Goal: Task Accomplishment & Management: Use online tool/utility

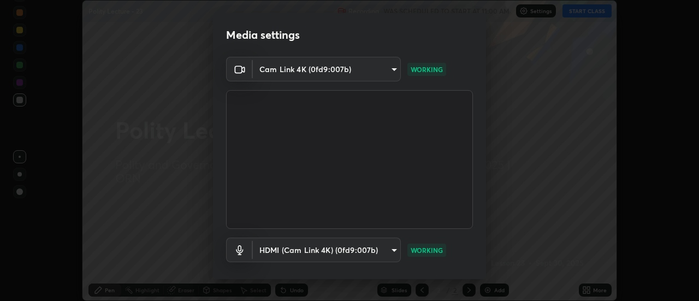
scroll to position [57, 0]
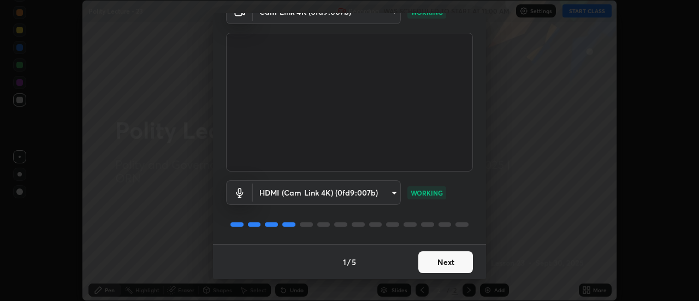
click at [450, 257] on button "Next" at bounding box center [445, 262] width 55 height 22
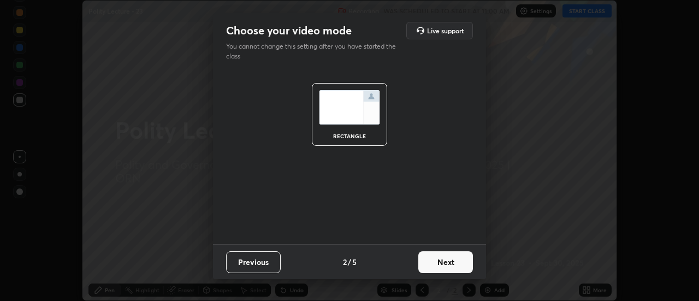
scroll to position [0, 0]
click at [448, 257] on button "Next" at bounding box center [445, 262] width 55 height 22
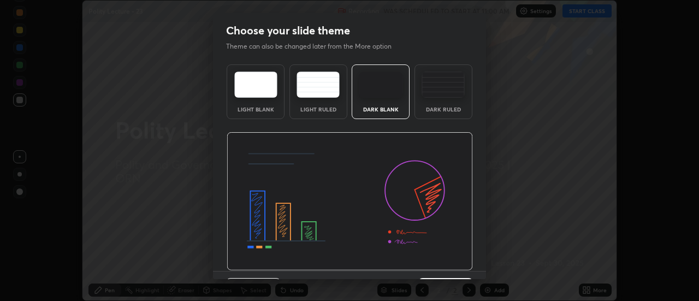
click at [446, 261] on img at bounding box center [350, 201] width 246 height 139
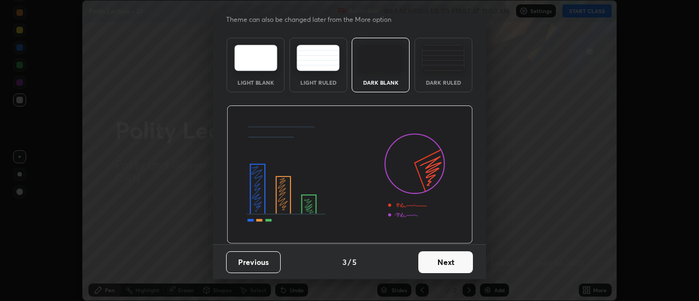
click at [447, 264] on button "Next" at bounding box center [445, 262] width 55 height 22
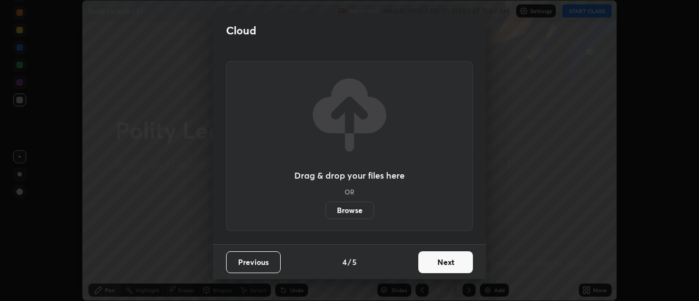
click at [442, 263] on button "Next" at bounding box center [445, 262] width 55 height 22
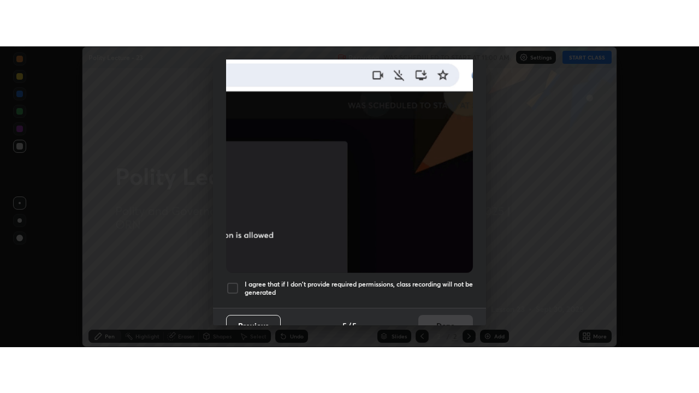
scroll to position [280, 0]
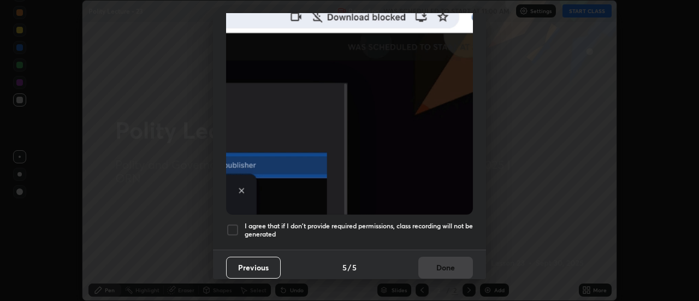
click at [230, 226] on div at bounding box center [232, 229] width 13 height 13
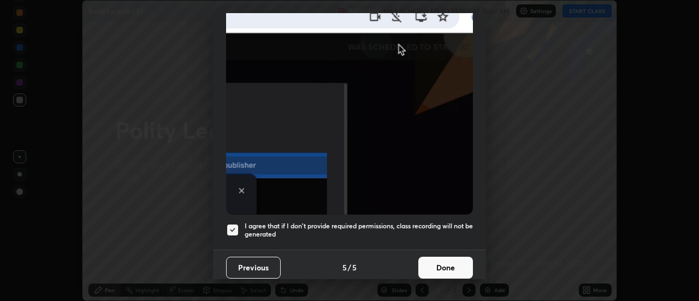
click at [458, 264] on button "Done" at bounding box center [445, 268] width 55 height 22
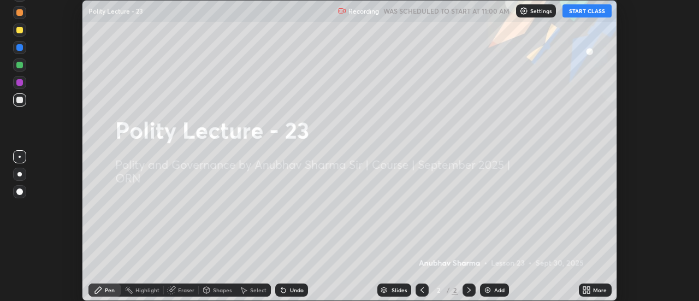
click at [584, 288] on icon at bounding box center [584, 288] width 3 height 3
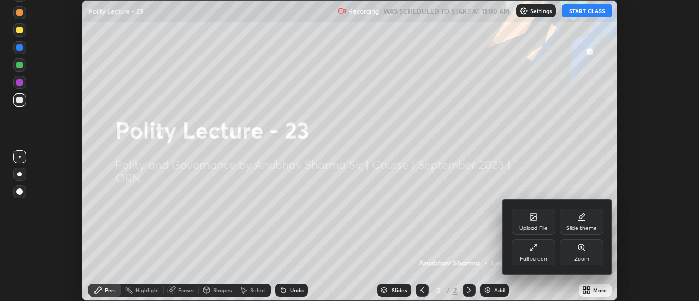
click at [539, 259] on div "Full screen" at bounding box center [533, 258] width 27 height 5
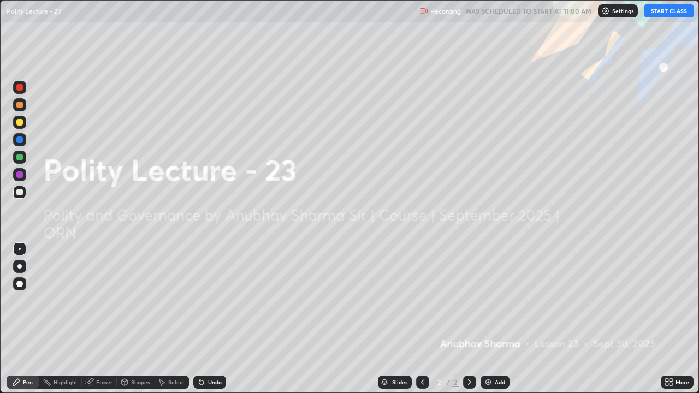
scroll to position [393, 699]
click at [663, 9] on button "START CLASS" at bounding box center [668, 10] width 49 height 13
click at [489, 300] on img at bounding box center [488, 382] width 9 height 9
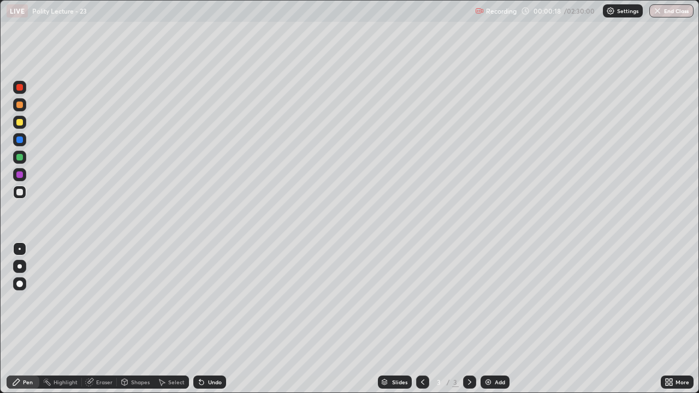
click at [20, 267] on div at bounding box center [19, 266] width 4 height 4
click at [0, 300] on div "Pen Highlight Eraser Shapes Select Undo Slides 3 / 3 Add More" at bounding box center [349, 382] width 699 height 22
click at [495, 300] on div "Add" at bounding box center [500, 382] width 10 height 5
click at [21, 122] on div at bounding box center [19, 122] width 7 height 7
click at [489, 300] on img at bounding box center [488, 382] width 9 height 9
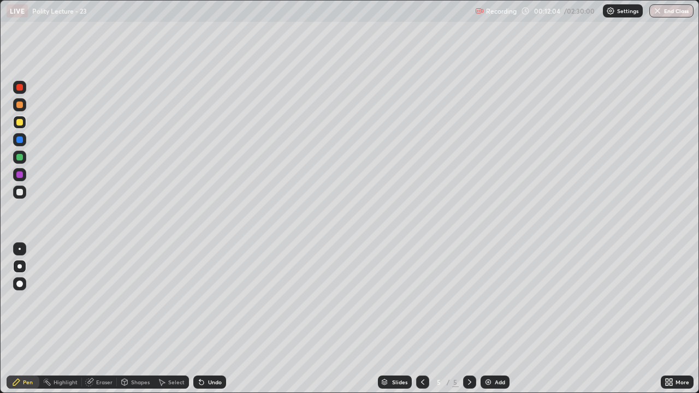
click at [23, 192] on div at bounding box center [19, 192] width 13 height 13
click at [495, 300] on div "Add" at bounding box center [500, 382] width 10 height 5
click at [493, 300] on div "Add" at bounding box center [495, 382] width 29 height 13
click at [19, 140] on div at bounding box center [19, 140] width 7 height 7
click at [21, 158] on div at bounding box center [19, 157] width 7 height 7
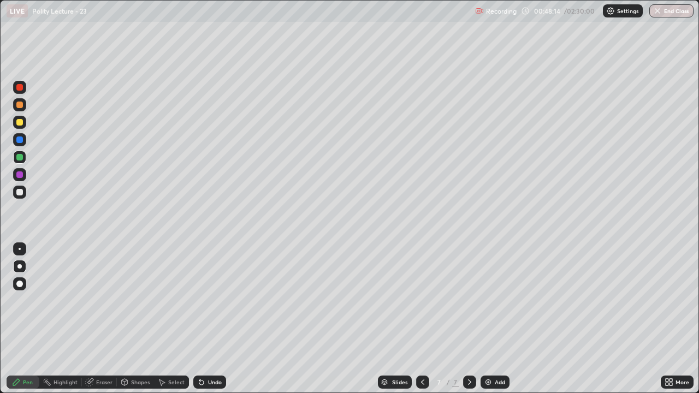
click at [19, 123] on div at bounding box center [19, 122] width 7 height 7
click at [9, 300] on div "Pen" at bounding box center [23, 382] width 33 height 13
click at [10, 300] on div "Pen" at bounding box center [23, 382] width 33 height 22
click at [21, 140] on div at bounding box center [19, 140] width 7 height 7
click at [20, 122] on div at bounding box center [19, 122] width 7 height 7
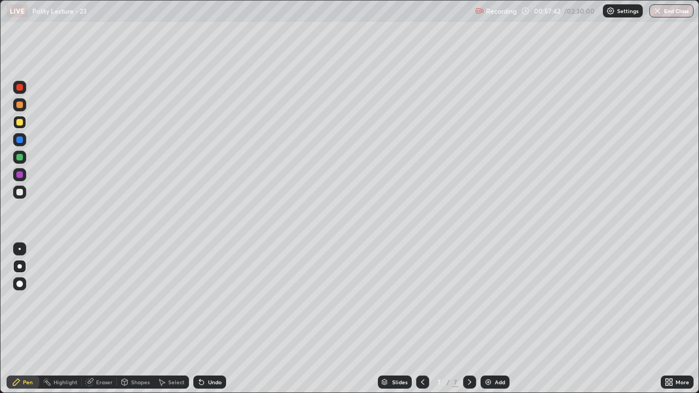
click at [22, 173] on div at bounding box center [19, 174] width 7 height 7
click at [22, 140] on div at bounding box center [19, 140] width 7 height 7
click at [396, 300] on div "Slides" at bounding box center [399, 382] width 15 height 5
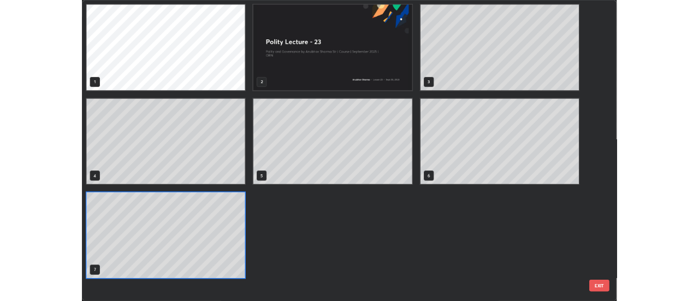
scroll to position [389, 693]
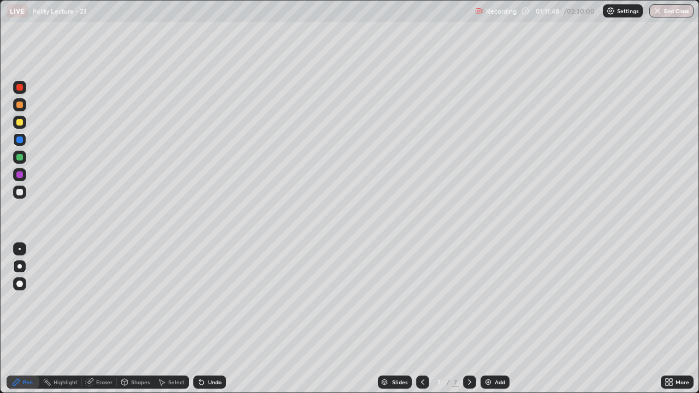
click at [677, 300] on div "More" at bounding box center [683, 382] width 14 height 5
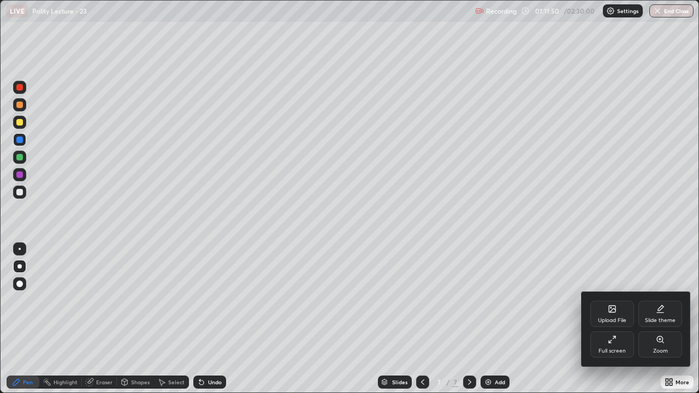
click at [616, 300] on div "Upload File" at bounding box center [612, 314] width 44 height 26
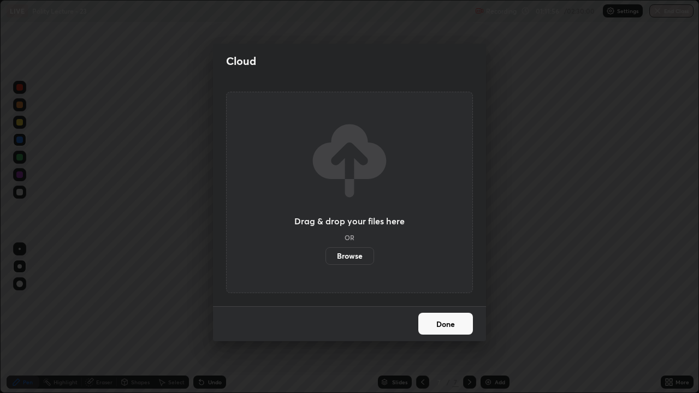
click at [356, 252] on label "Browse" at bounding box center [350, 255] width 49 height 17
click at [326, 252] on input "Browse" at bounding box center [326, 255] width 0 height 17
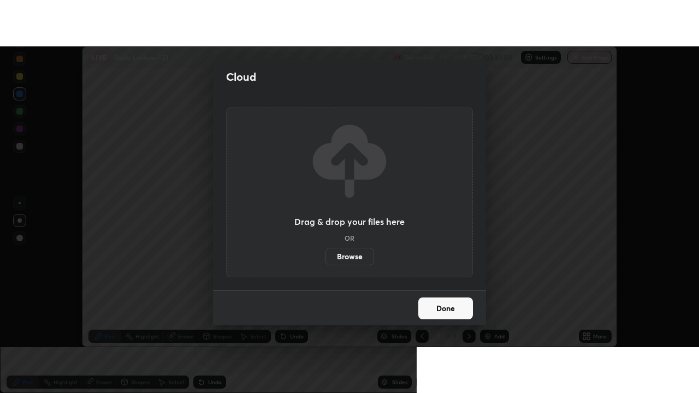
scroll to position [54316, 53917]
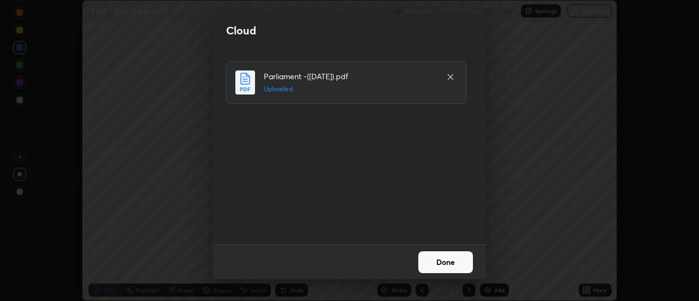
click at [458, 263] on button "Done" at bounding box center [445, 262] width 55 height 22
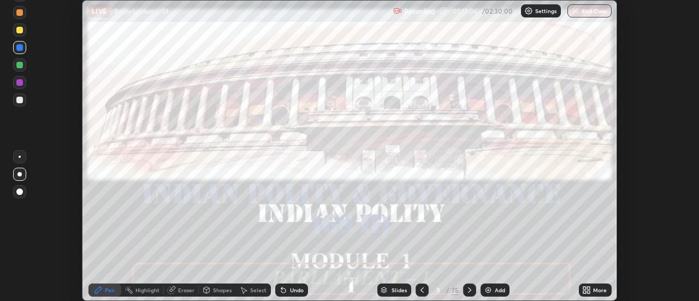
click at [595, 287] on div "More" at bounding box center [600, 289] width 14 height 5
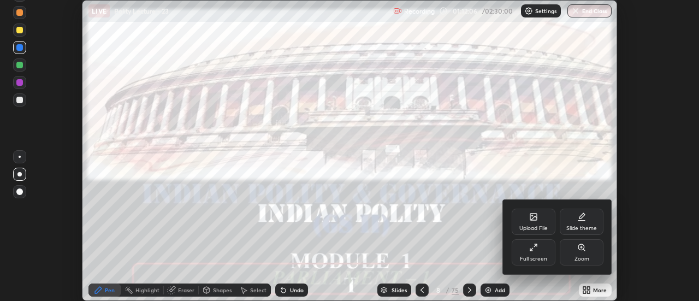
click at [599, 288] on div at bounding box center [349, 150] width 699 height 301
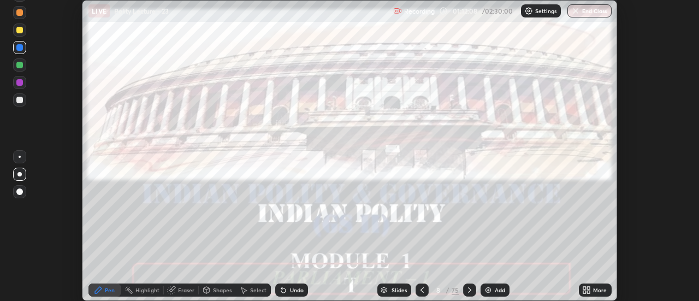
click at [598, 287] on div "More" at bounding box center [600, 289] width 14 height 5
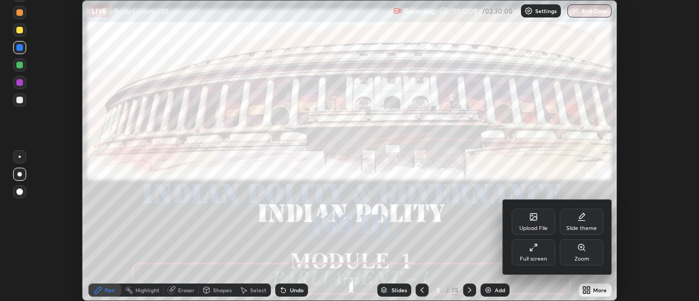
click at [538, 249] on div "Full screen" at bounding box center [534, 252] width 44 height 26
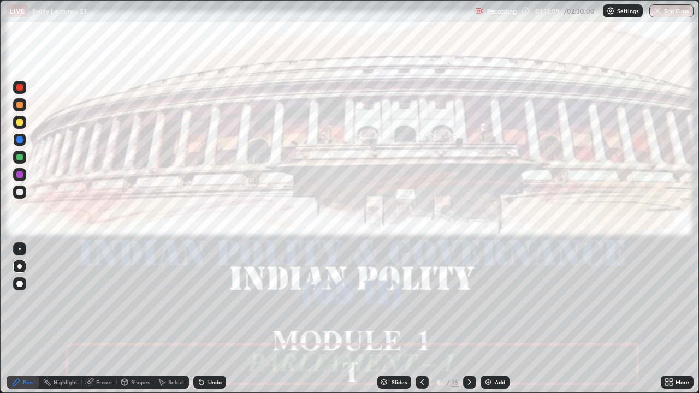
scroll to position [393, 699]
click at [399, 300] on div "Slides" at bounding box center [399, 382] width 15 height 5
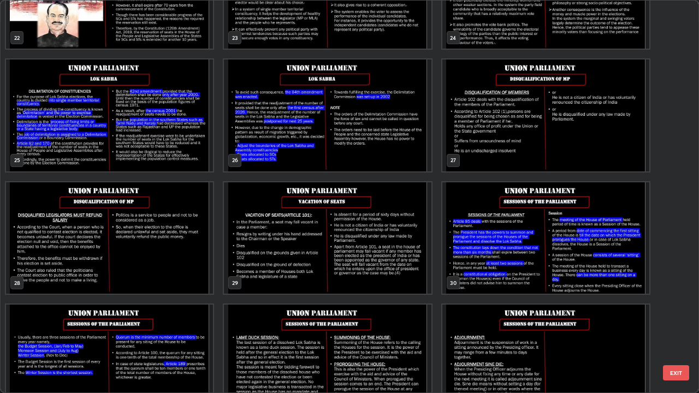
scroll to position [949, 0]
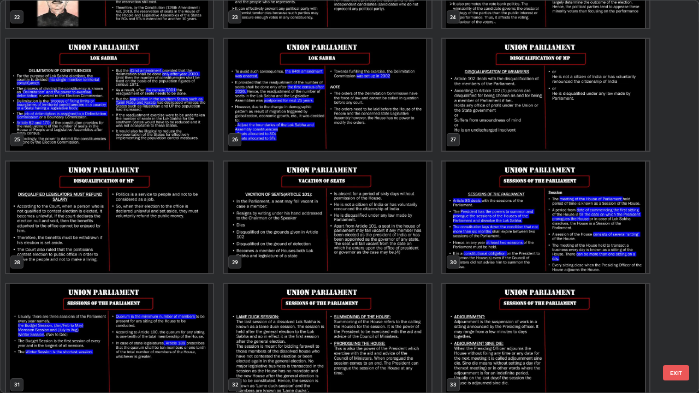
click at [509, 198] on img "grid" at bounding box center [545, 218] width 207 height 112
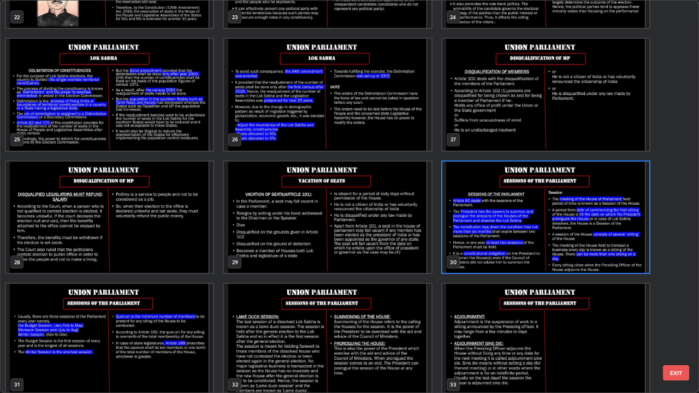
click at [512, 203] on img "grid" at bounding box center [545, 218] width 207 height 112
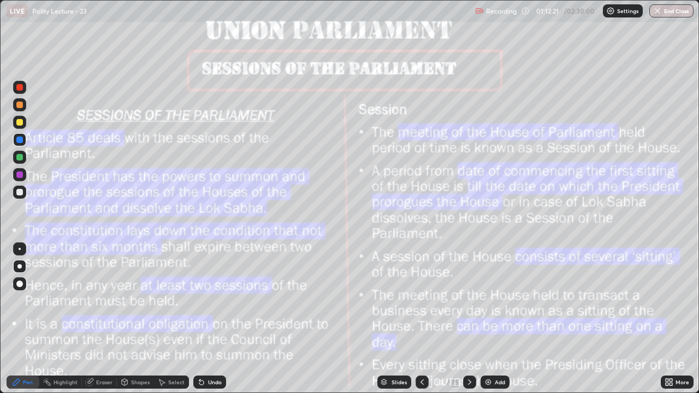
click at [514, 204] on img "grid" at bounding box center [545, 218] width 207 height 112
click at [492, 300] on div "Add" at bounding box center [495, 382] width 29 height 13
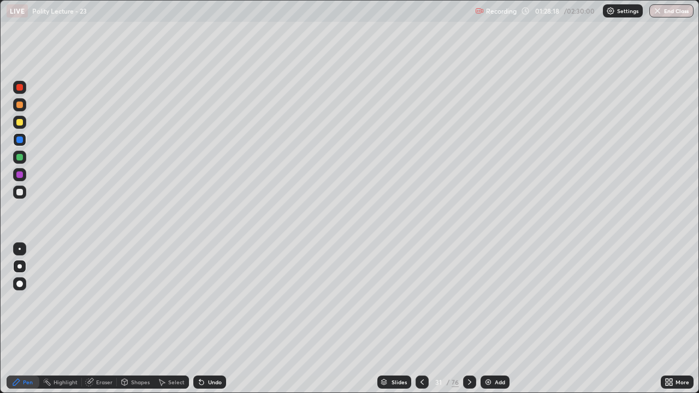
click at [494, 300] on div "Add" at bounding box center [495, 382] width 29 height 13
click at [21, 119] on div at bounding box center [19, 122] width 7 height 7
click at [22, 194] on div at bounding box center [19, 192] width 7 height 7
click at [495, 300] on div "Add" at bounding box center [500, 382] width 10 height 5
click at [425, 300] on icon at bounding box center [422, 382] width 9 height 9
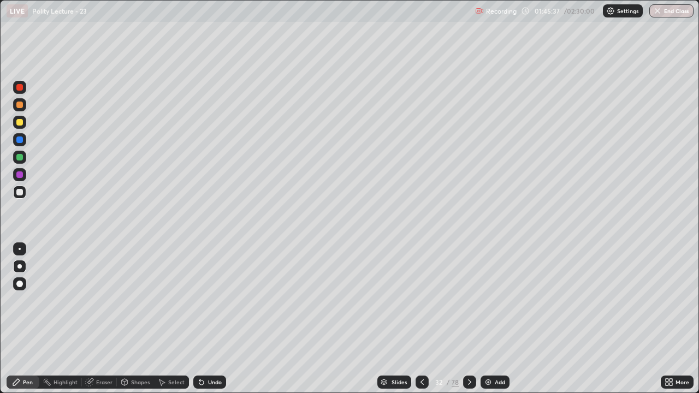
click at [469, 300] on icon at bounding box center [469, 382] width 9 height 9
click at [492, 300] on div "Add" at bounding box center [495, 382] width 29 height 13
click at [495, 300] on div "Add" at bounding box center [500, 382] width 10 height 5
click at [420, 300] on icon at bounding box center [421, 382] width 3 height 5
click at [678, 300] on div "More" at bounding box center [683, 382] width 14 height 5
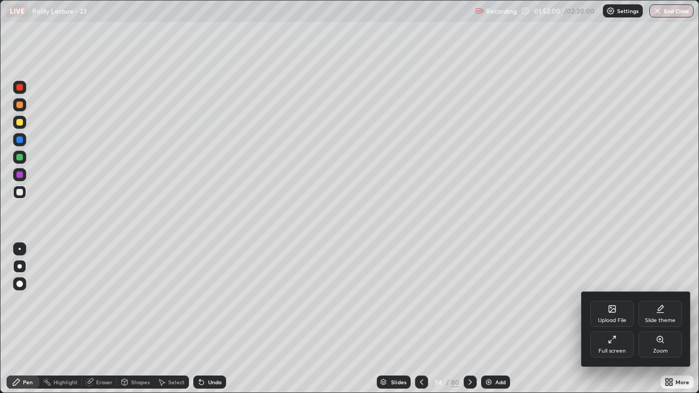
click at [530, 288] on div at bounding box center [349, 196] width 699 height 393
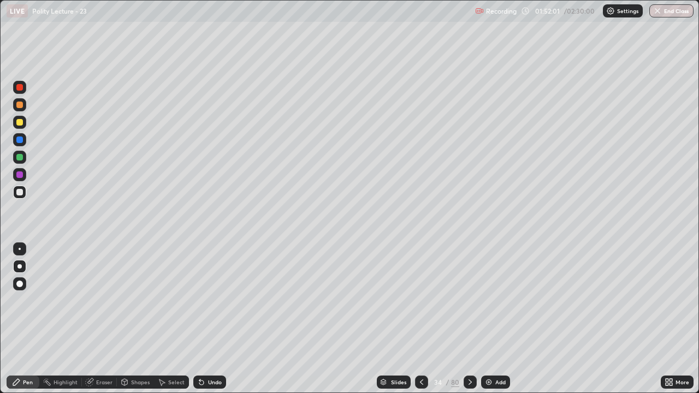
click at [395, 300] on div "Slides" at bounding box center [398, 382] width 15 height 5
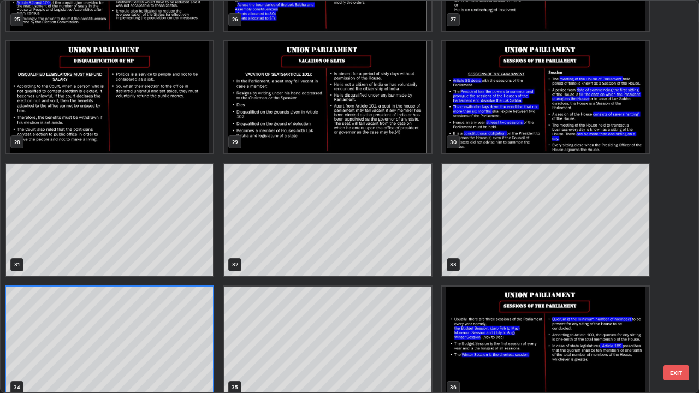
scroll to position [1070, 0]
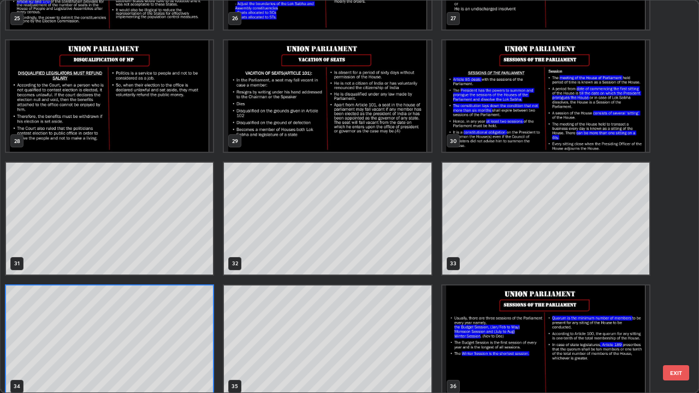
click at [471, 109] on img "grid" at bounding box center [545, 96] width 207 height 112
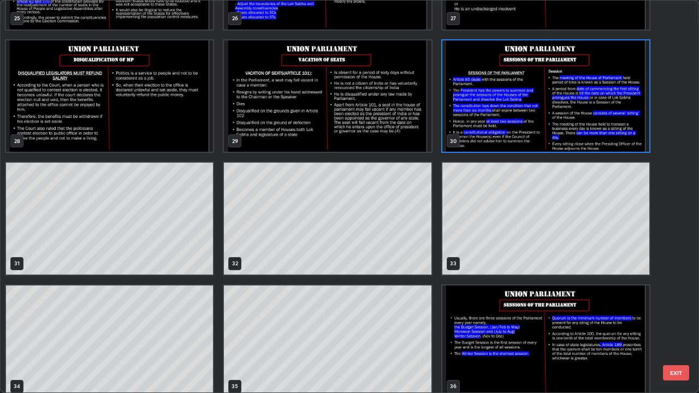
click at [480, 117] on img "grid" at bounding box center [545, 96] width 207 height 112
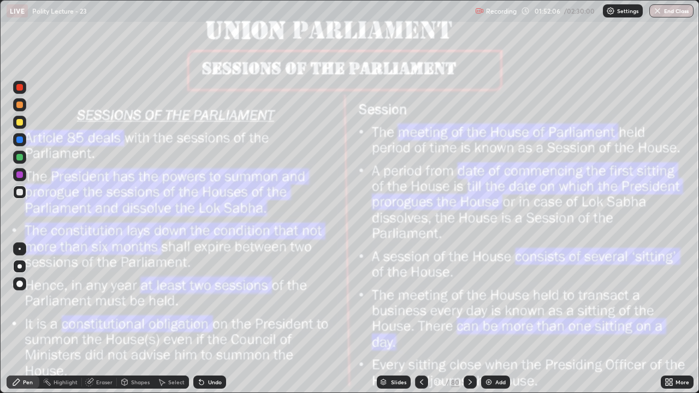
click at [21, 128] on div at bounding box center [19, 122] width 13 height 13
click at [474, 300] on div at bounding box center [470, 382] width 13 height 13
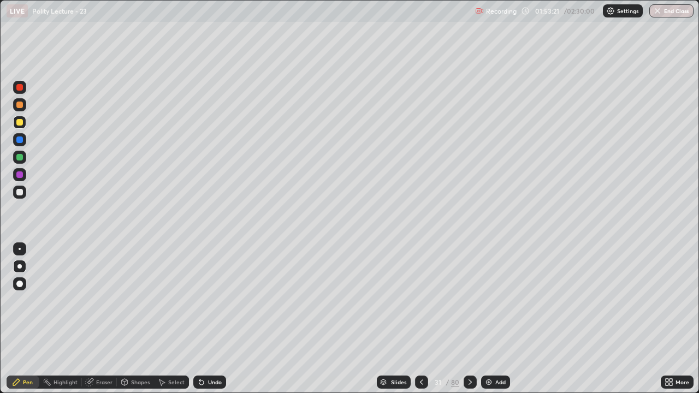
click at [475, 300] on div at bounding box center [470, 382] width 13 height 13
click at [470, 300] on icon at bounding box center [470, 382] width 9 height 9
click at [401, 300] on div "Slides" at bounding box center [398, 382] width 15 height 5
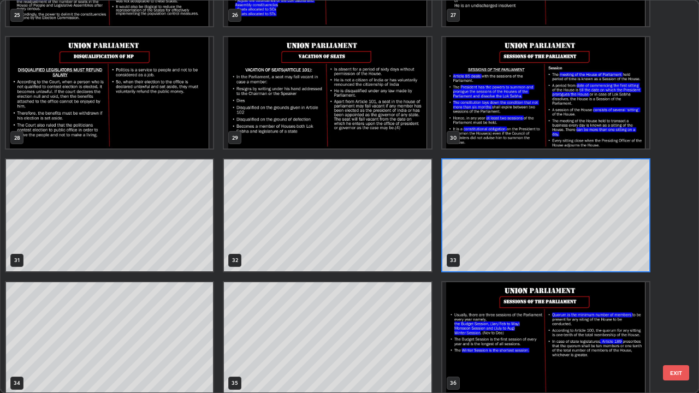
scroll to position [1078, 0]
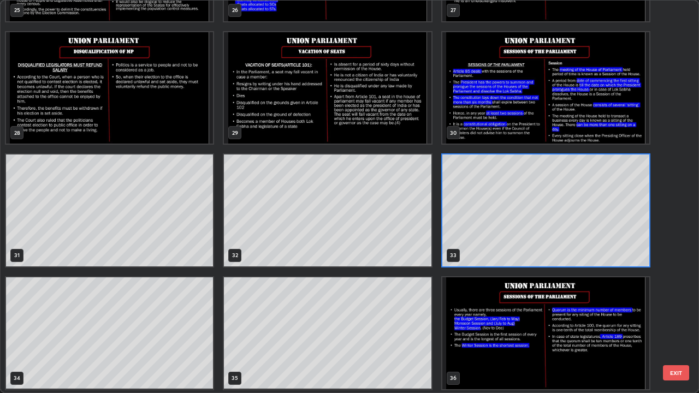
click at [471, 300] on img "grid" at bounding box center [545, 333] width 207 height 112
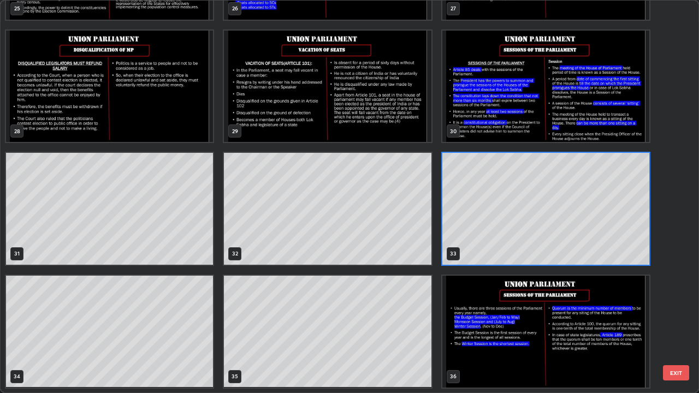
click at [476, 300] on div "25 26 27 28 29 30 31 32 33 34 35 36 37 38 39" at bounding box center [340, 197] width 679 height 392
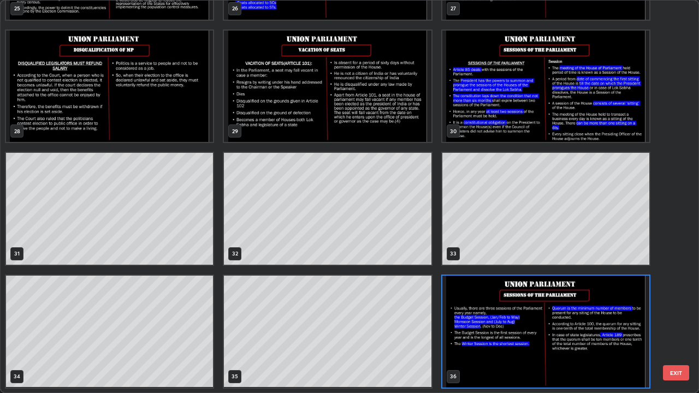
click at [453, 300] on img "grid" at bounding box center [545, 332] width 207 height 112
click at [458, 300] on img "grid" at bounding box center [545, 332] width 207 height 112
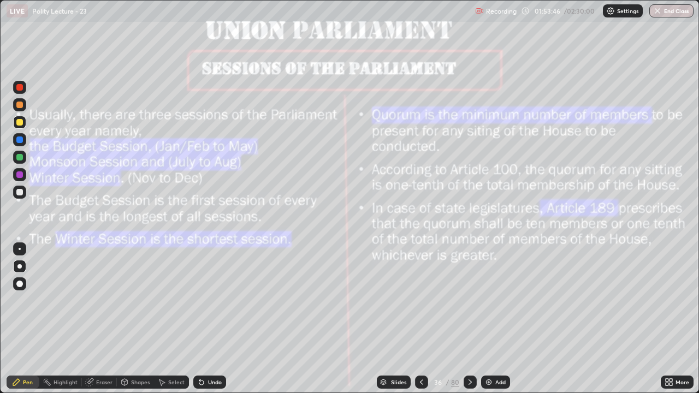
click at [498, 300] on div "Add" at bounding box center [500, 382] width 10 height 5
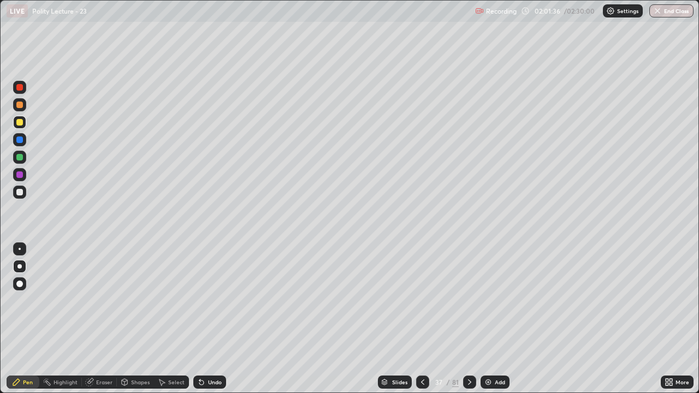
click at [495, 300] on div "Add" at bounding box center [500, 382] width 10 height 5
click at [423, 300] on icon at bounding box center [422, 382] width 9 height 9
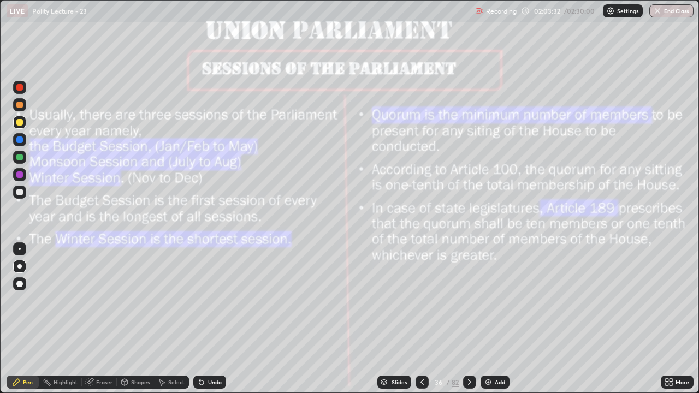
click at [469, 300] on icon at bounding box center [469, 382] width 9 height 9
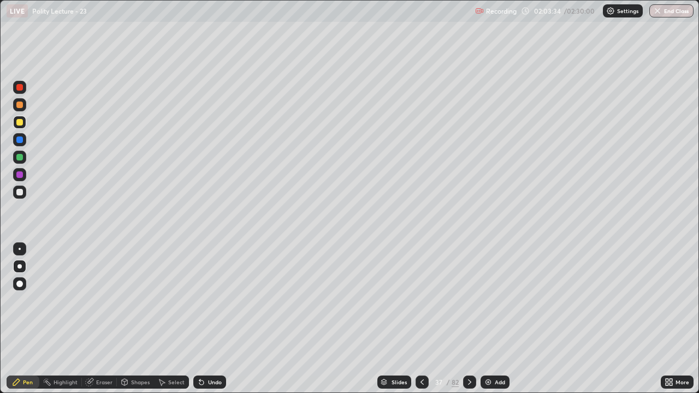
click at [469, 300] on icon at bounding box center [469, 382] width 9 height 9
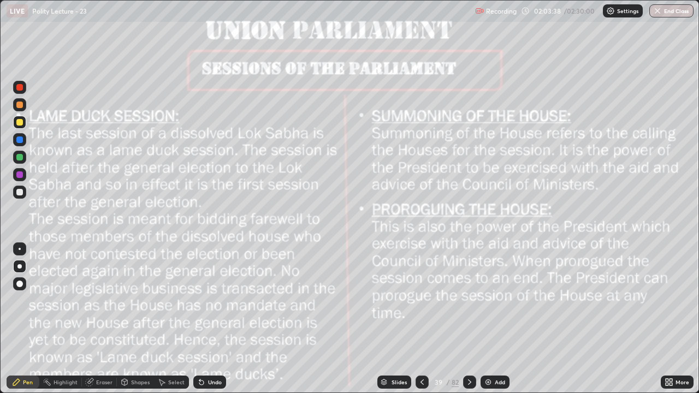
click at [496, 300] on div "Add" at bounding box center [500, 382] width 10 height 5
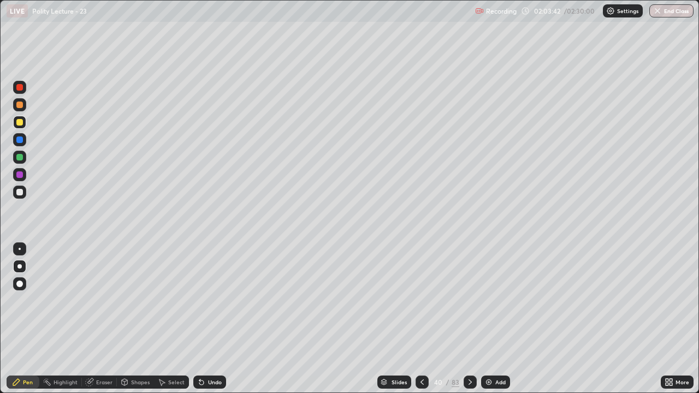
click at [22, 191] on div at bounding box center [19, 192] width 7 height 7
click at [22, 157] on div at bounding box center [19, 157] width 7 height 7
click at [421, 300] on icon at bounding box center [422, 382] width 3 height 5
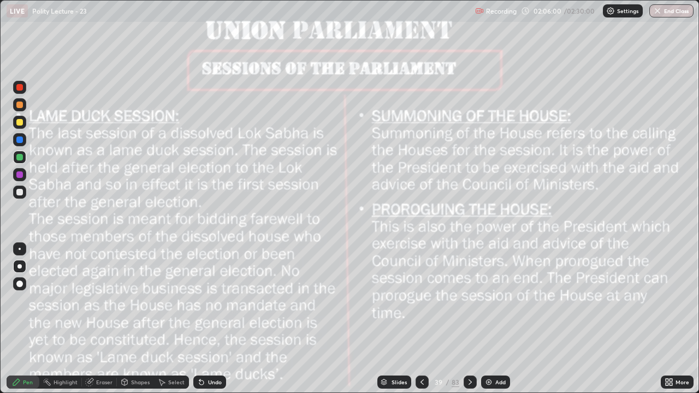
click at [18, 121] on div at bounding box center [19, 122] width 7 height 7
click at [0, 300] on div "Setting up your live class" at bounding box center [349, 196] width 699 height 393
click at [469, 300] on icon at bounding box center [470, 382] width 9 height 9
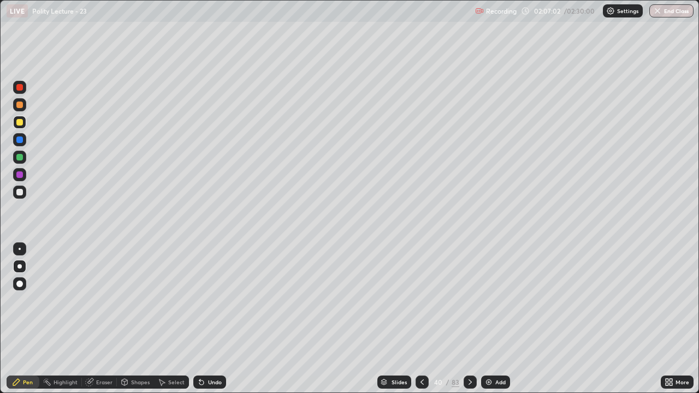
click at [469, 300] on icon at bounding box center [470, 382] width 9 height 9
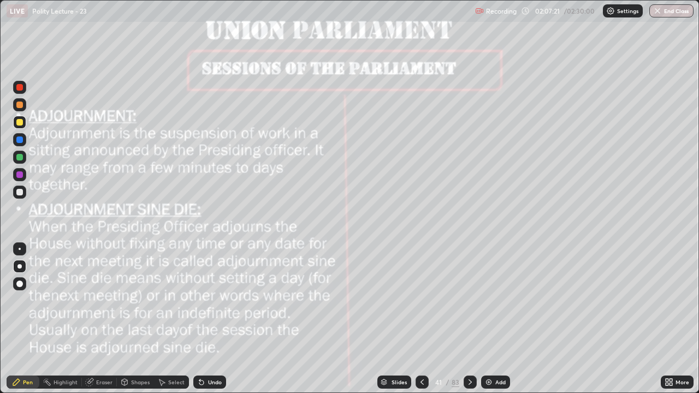
click at [470, 300] on icon at bounding box center [470, 382] width 9 height 9
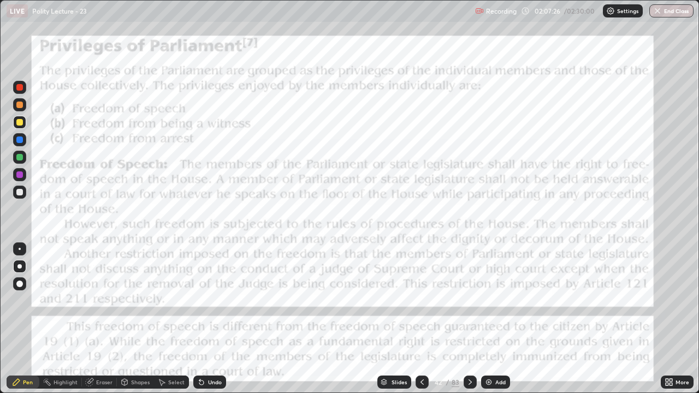
click at [495, 300] on div "Add" at bounding box center [500, 382] width 10 height 5
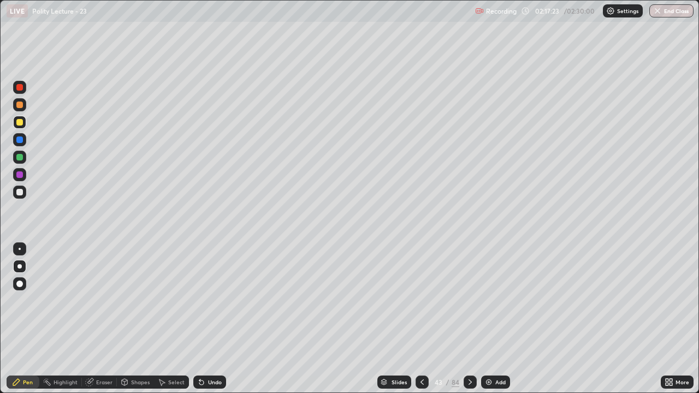
click at [496, 300] on div "Add" at bounding box center [500, 382] width 10 height 5
click at [8, 300] on div "Erase all" at bounding box center [20, 197] width 26 height 350
click at [628, 300] on div "Slides 44 / 85 Add" at bounding box center [443, 382] width 435 height 22
click at [482, 300] on div "Add" at bounding box center [495, 382] width 29 height 13
click at [489, 300] on img at bounding box center [488, 382] width 9 height 9
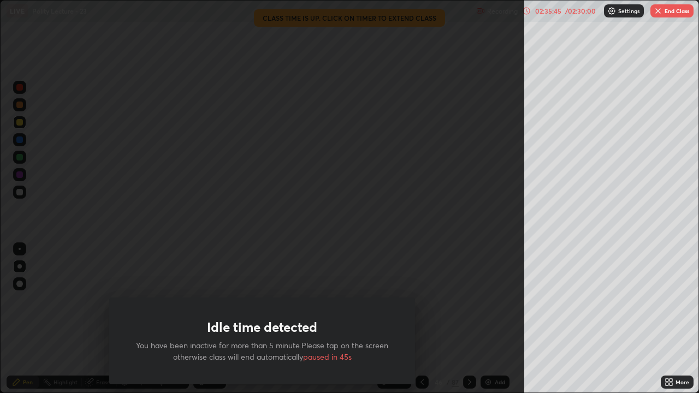
click at [658, 13] on img "button" at bounding box center [658, 11] width 9 height 9
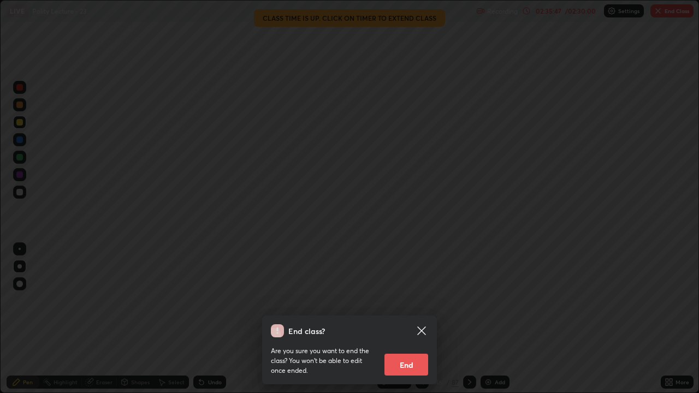
click at [421, 300] on icon at bounding box center [421, 331] width 8 height 8
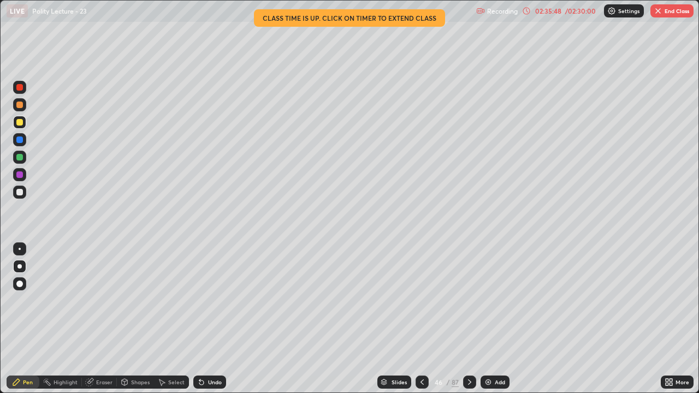
click at [567, 13] on div "/ 02:30:00" at bounding box center [581, 11] width 34 height 7
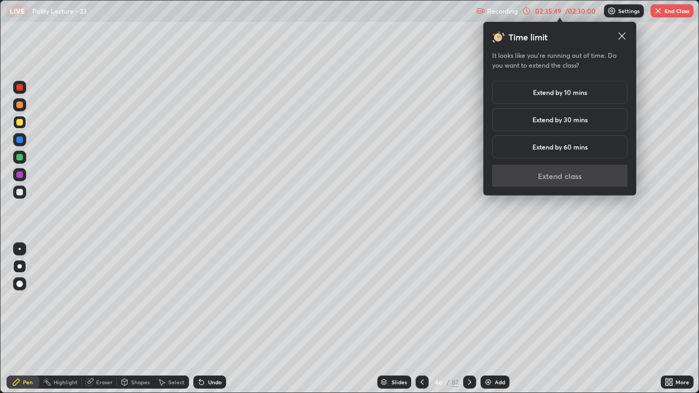
click at [581, 90] on h5 "Extend by 10 mins" at bounding box center [560, 92] width 54 height 10
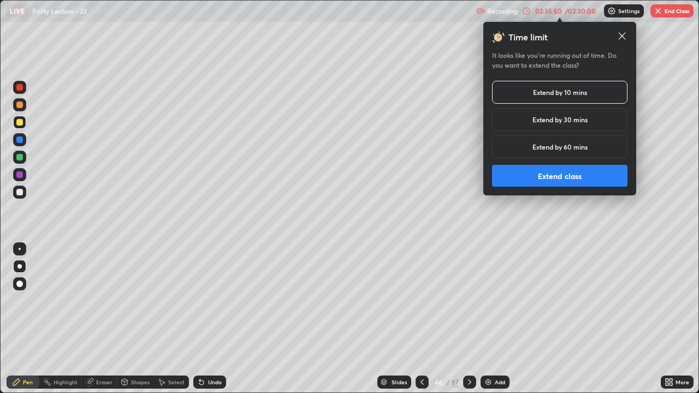
click at [557, 178] on button "Extend class" at bounding box center [559, 176] width 135 height 22
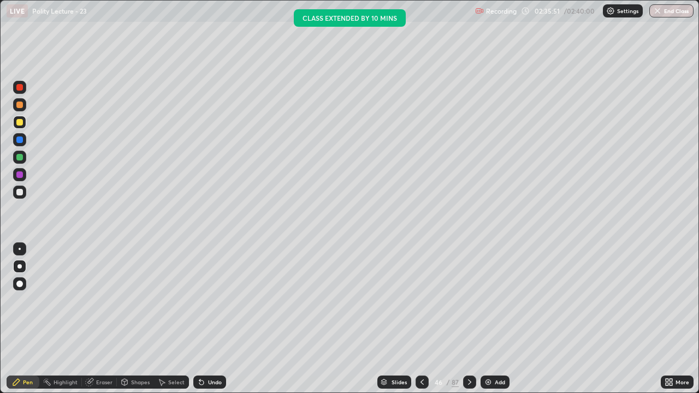
click at [665, 12] on button "End Class" at bounding box center [671, 10] width 44 height 13
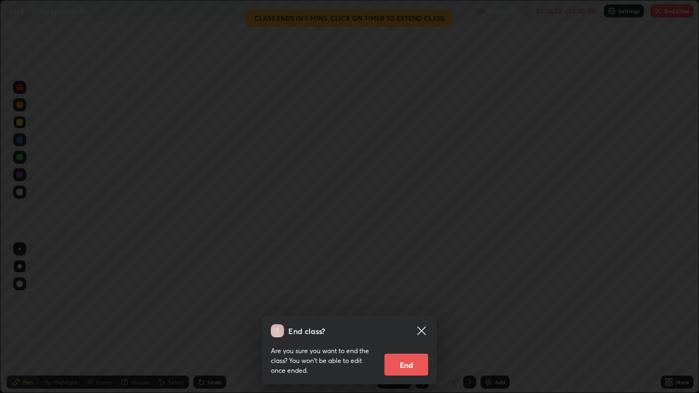
click at [419, 300] on button "End" at bounding box center [407, 365] width 44 height 22
